Goal: Task Accomplishment & Management: Use online tool/utility

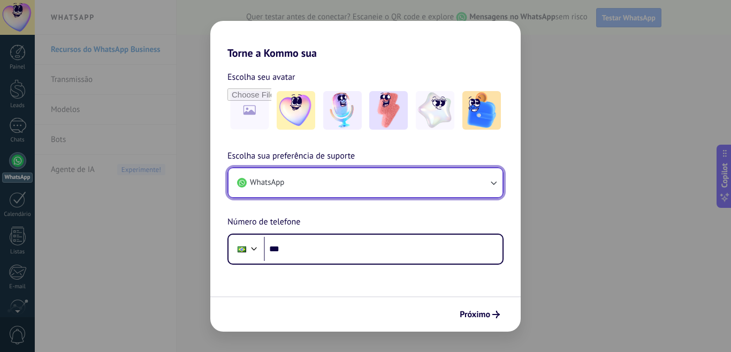
click at [320, 183] on button "WhatsApp" at bounding box center [366, 182] width 274 height 29
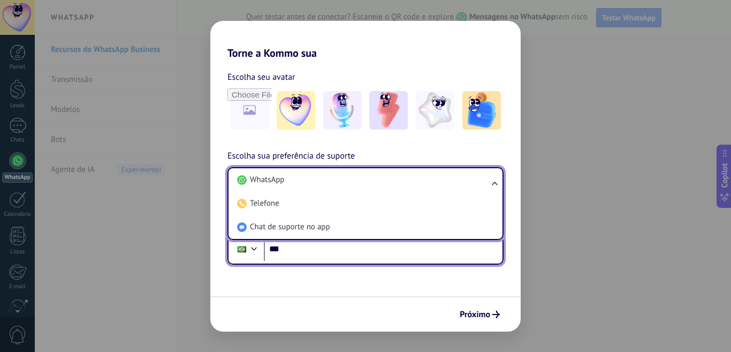
click at [361, 251] on input "***" at bounding box center [383, 249] width 239 height 25
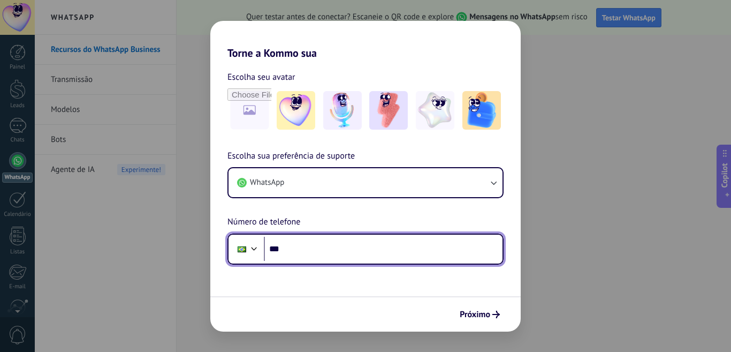
click at [320, 248] on input "***" at bounding box center [383, 249] width 239 height 25
paste input "**********"
type input "**********"
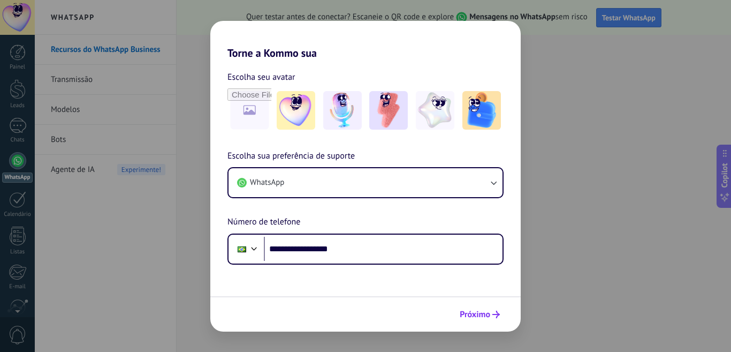
click at [478, 313] on span "Próximo" at bounding box center [475, 314] width 31 height 7
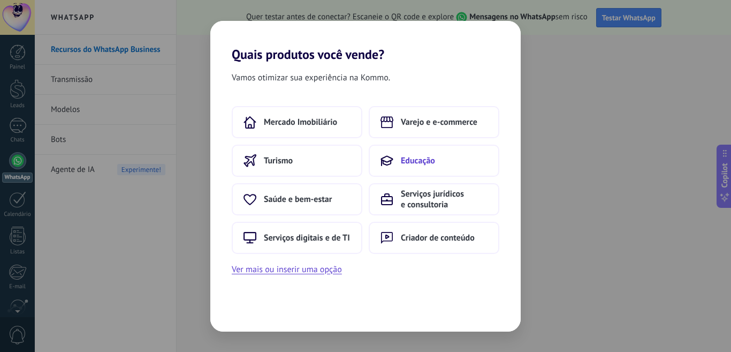
click at [440, 160] on button "Educação" at bounding box center [434, 161] width 131 height 32
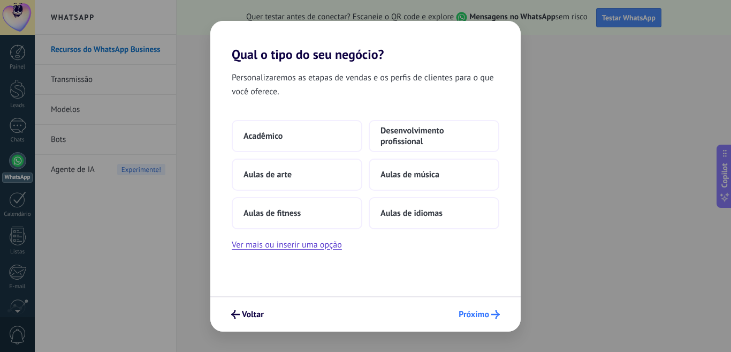
click at [489, 320] on button "Próximo" at bounding box center [479, 314] width 51 height 18
click at [424, 128] on span "Desenvolvimento profissional" at bounding box center [434, 135] width 107 height 21
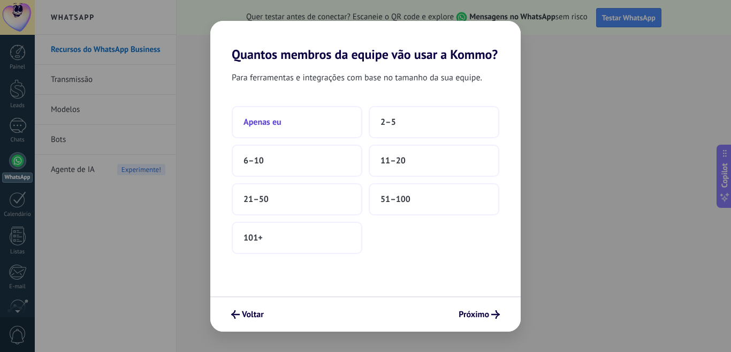
click at [293, 115] on button "Apenas eu" at bounding box center [297, 122] width 131 height 32
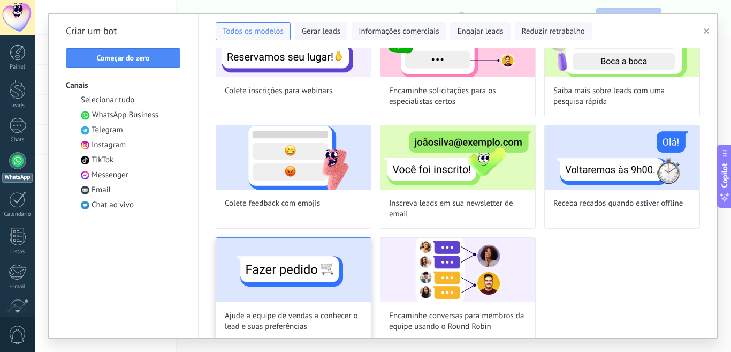
scroll to position [312, 0]
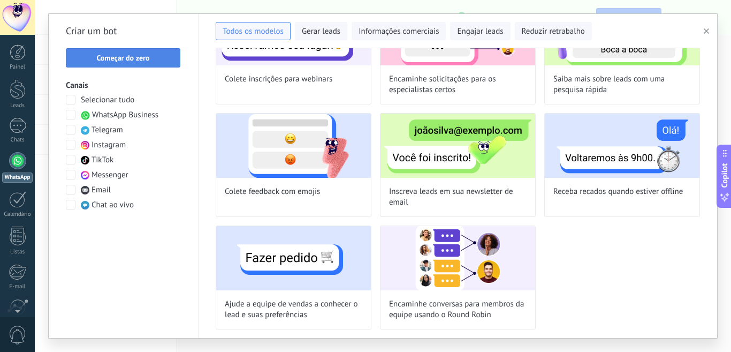
click at [116, 62] on span "Começar do zero" at bounding box center [122, 57] width 53 height 7
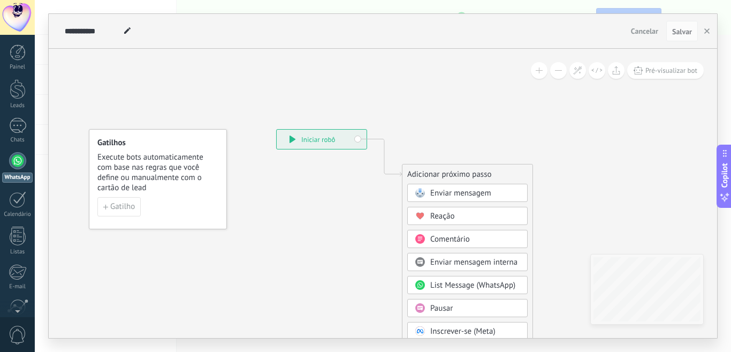
click at [487, 192] on span "Enviar mensagem" at bounding box center [460, 193] width 61 height 10
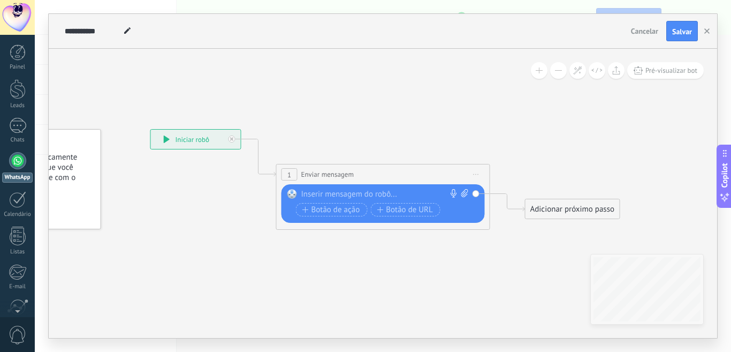
click at [356, 195] on div at bounding box center [380, 194] width 159 height 11
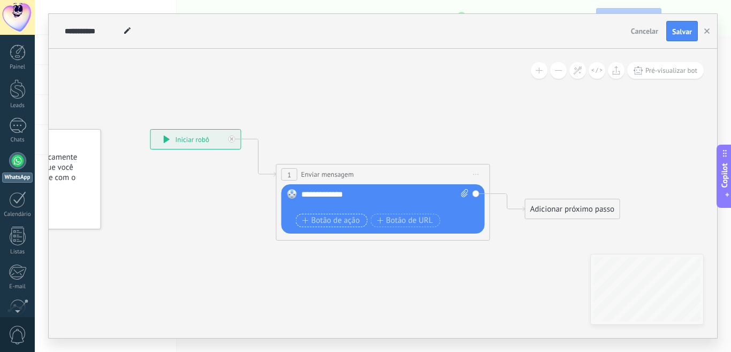
click at [341, 224] on span "Botão de ação" at bounding box center [332, 220] width 58 height 9
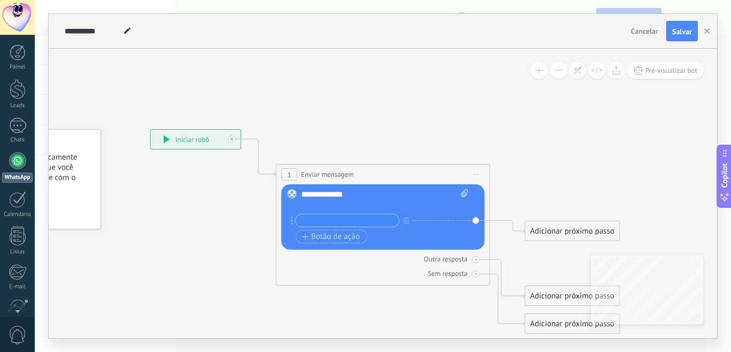
click at [546, 243] on icon at bounding box center [367, 231] width 969 height 740
click at [542, 237] on div "Adicionar próximo passo" at bounding box center [573, 231] width 94 height 18
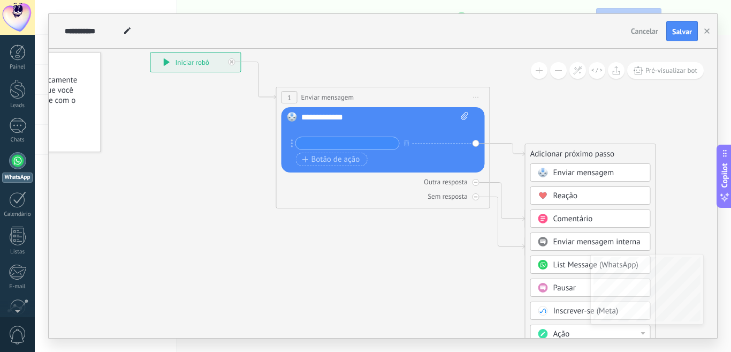
click at [451, 245] on icon at bounding box center [367, 154] width 969 height 740
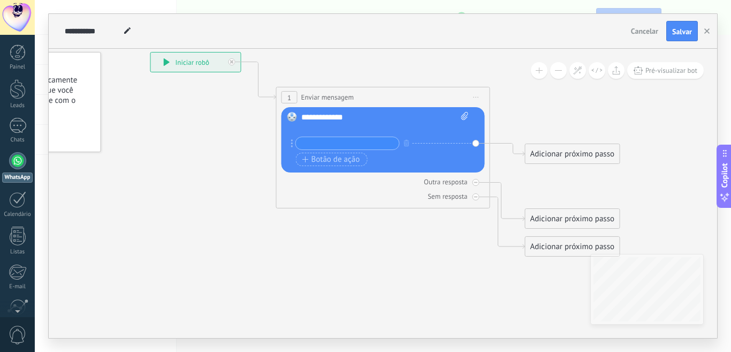
click at [160, 65] on div "**********" at bounding box center [196, 61] width 90 height 19
click at [700, 26] on button "button" at bounding box center [707, 31] width 16 height 20
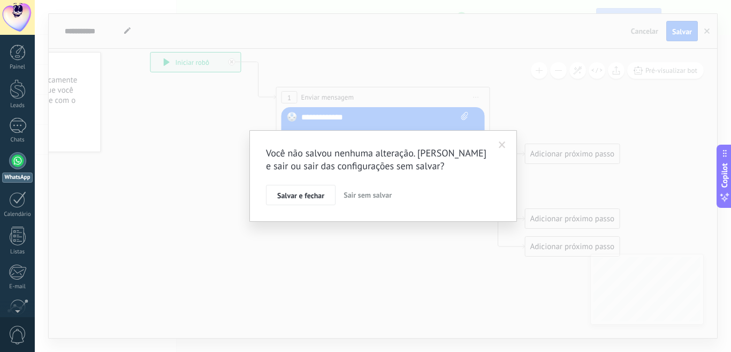
click at [359, 193] on span "Sair sem salvar" at bounding box center [368, 195] width 48 height 10
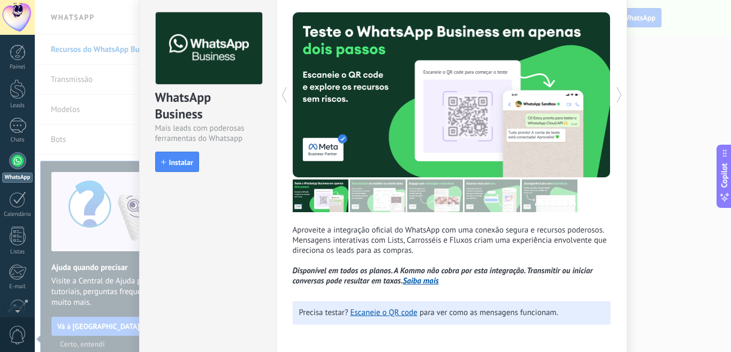
scroll to position [0, 0]
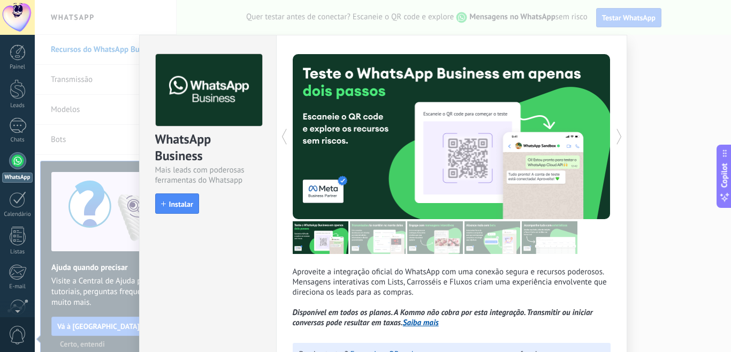
click at [623, 82] on div "Aproveite a integração oficial do WhatsApp com uma conexão segura e recursos po…" at bounding box center [451, 216] width 351 height 362
click at [164, 208] on button "Instalar" at bounding box center [177, 203] width 44 height 20
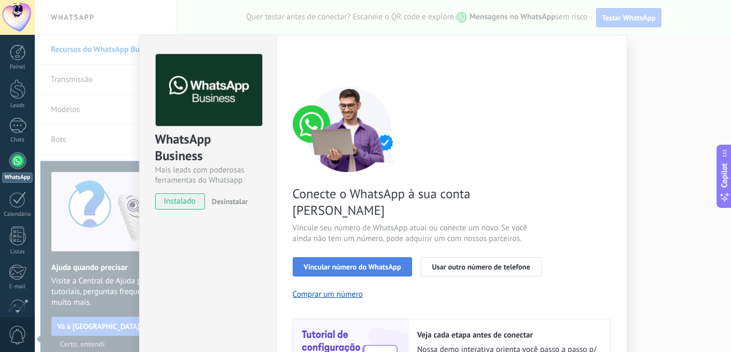
click at [405, 257] on button "Vincular número do WhatsApp" at bounding box center [353, 266] width 120 height 19
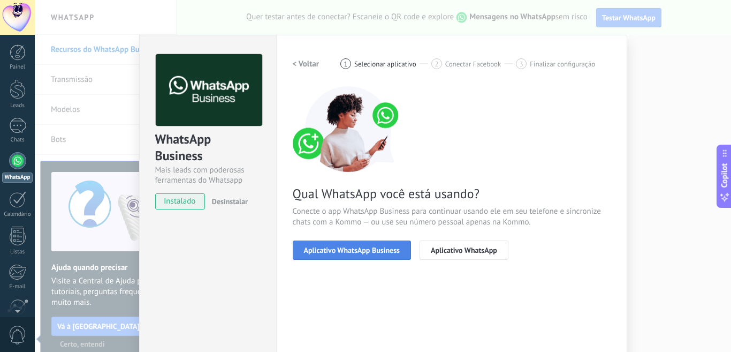
click at [373, 250] on span "Aplicativo WhatsApp Business" at bounding box center [352, 249] width 96 height 7
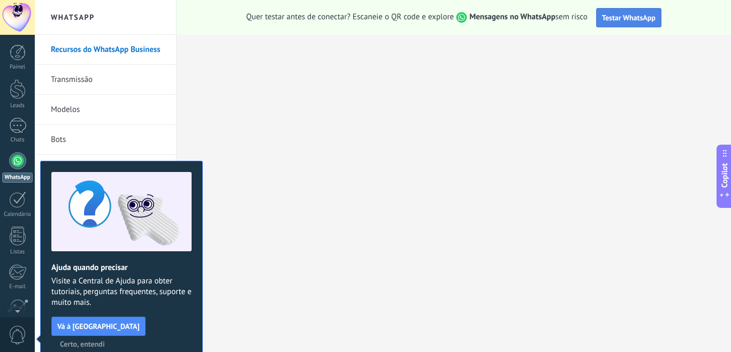
click at [612, 21] on span "Testar WhatsApp" at bounding box center [629, 18] width 54 height 10
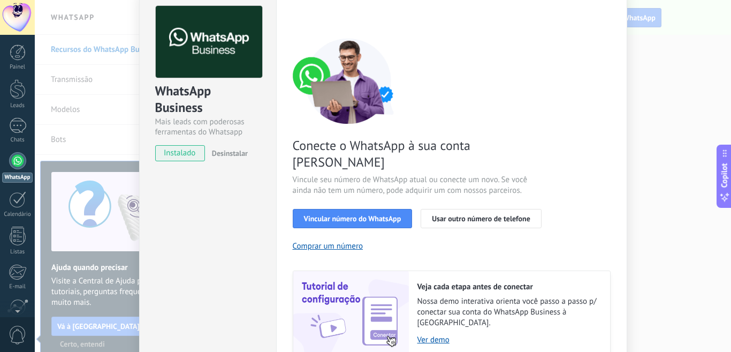
scroll to position [107, 0]
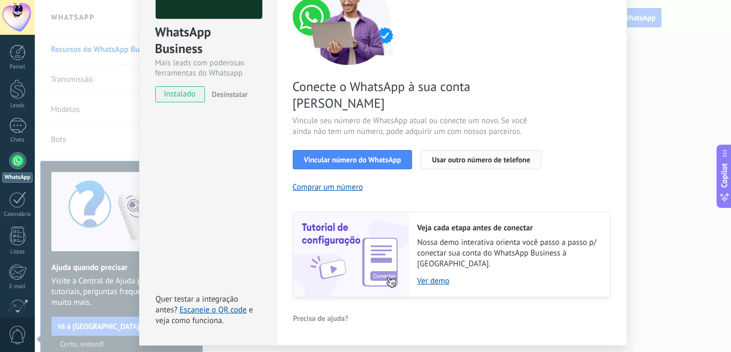
click at [489, 156] on span "Usar outro número de telefone" at bounding box center [481, 159] width 99 height 7
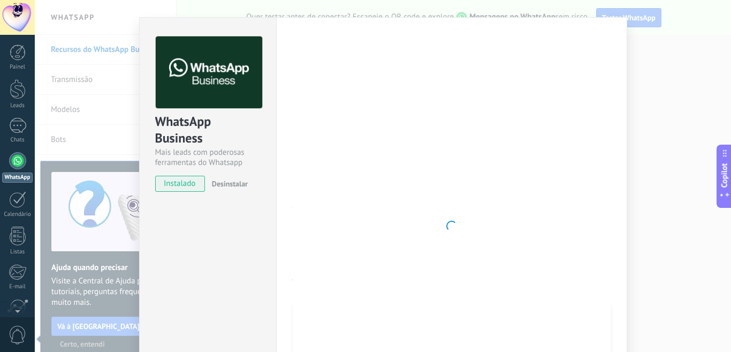
scroll to position [0, 0]
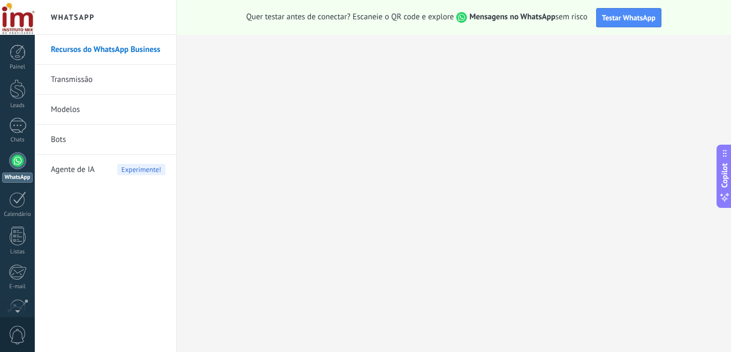
click at [357, 12] on span "Quer testar antes de conectar? Escaneie o QR code e explore Mensagens no WhatsA…" at bounding box center [417, 17] width 342 height 11
click at [232, 6] on div "Quer testar antes de conectar? Escaneie o QR code e explore Mensagens no WhatsA…" at bounding box center [454, 17] width 555 height 35
click at [218, 5] on div "Quer testar antes de conectar? Escaneie o QR code e explore Mensagens no WhatsA…" at bounding box center [454, 17] width 555 height 35
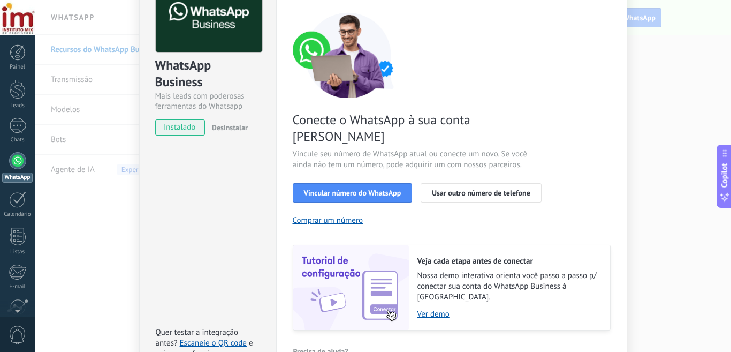
scroll to position [116, 0]
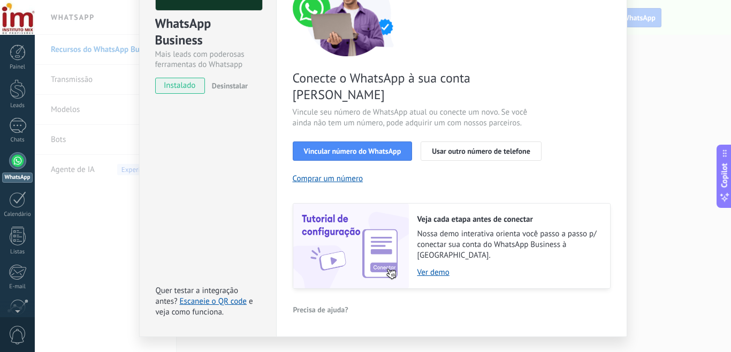
click at [425, 292] on div "Configurações Autorização This tab logs the users who have granted integration …" at bounding box center [451, 128] width 351 height 418
click at [324, 301] on button "Precisa de ajuda?" at bounding box center [321, 309] width 56 height 16
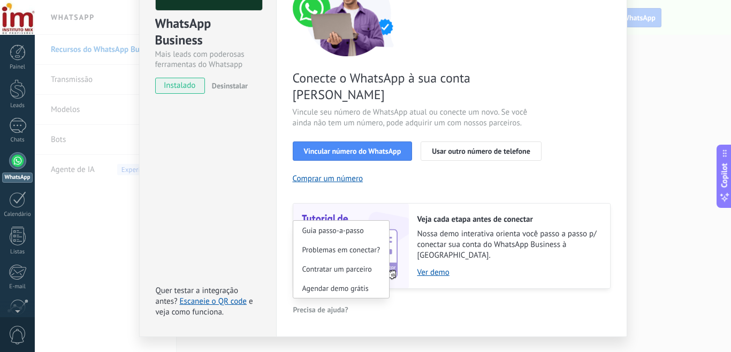
scroll to position [0, 0]
